Goal: Find specific page/section: Find specific page/section

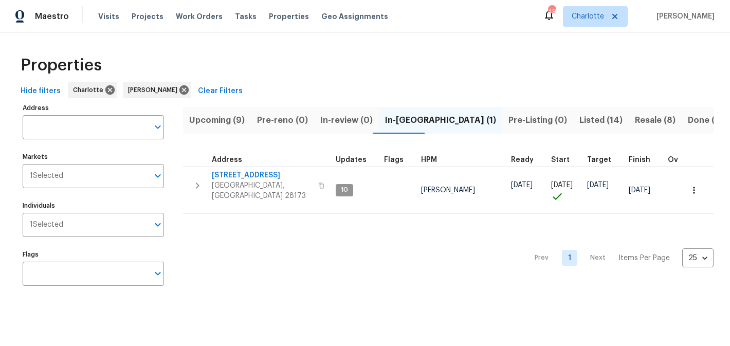
click at [214, 120] on span "Upcoming (9)" at bounding box center [217, 120] width 56 height 14
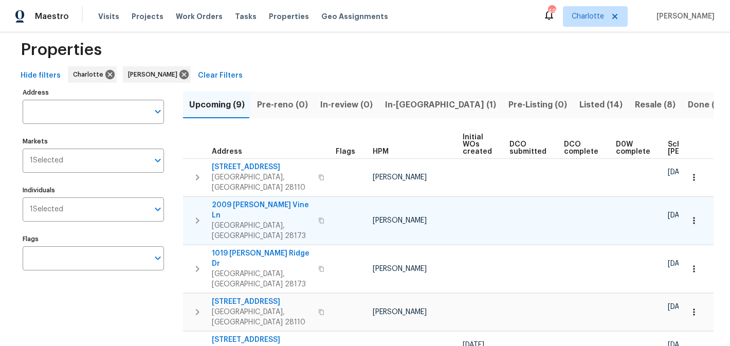
scroll to position [12, 0]
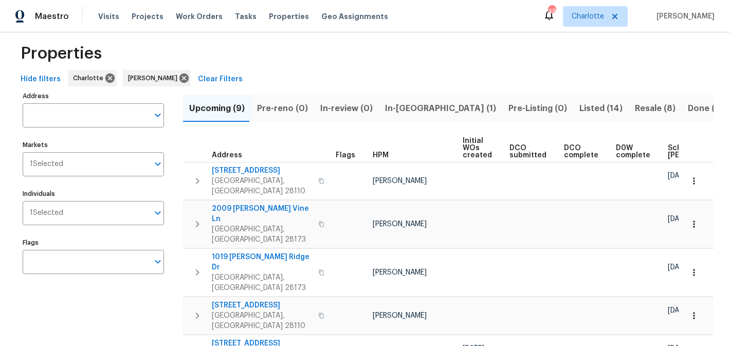
click at [395, 109] on span "In-[GEOGRAPHIC_DATA] (1)" at bounding box center [440, 108] width 111 height 14
